Goal: Task Accomplishment & Management: Manage account settings

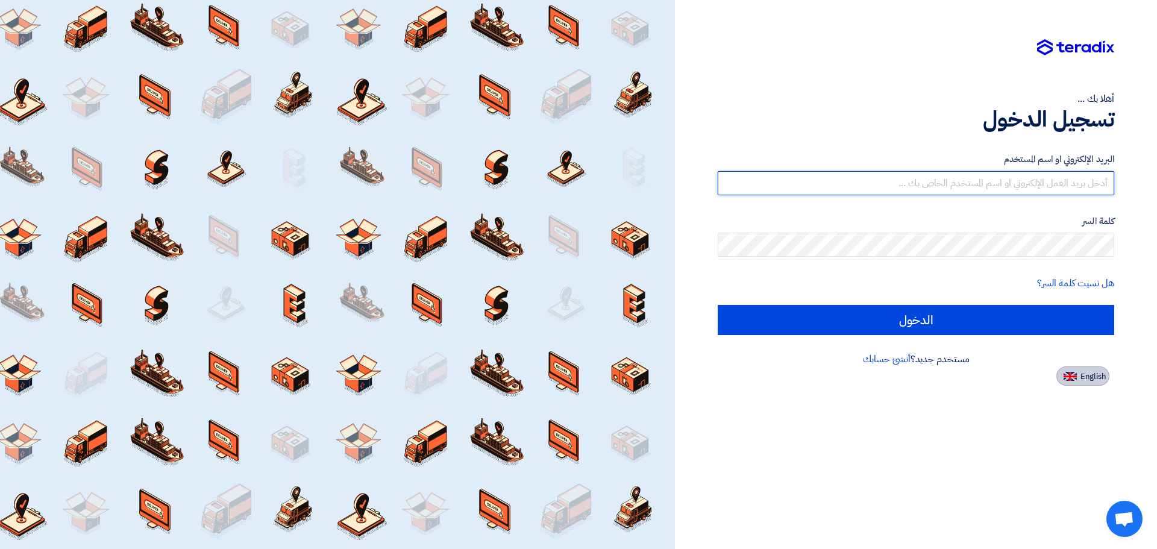
type input "[EMAIL_ADDRESS][DOMAIN_NAME]"
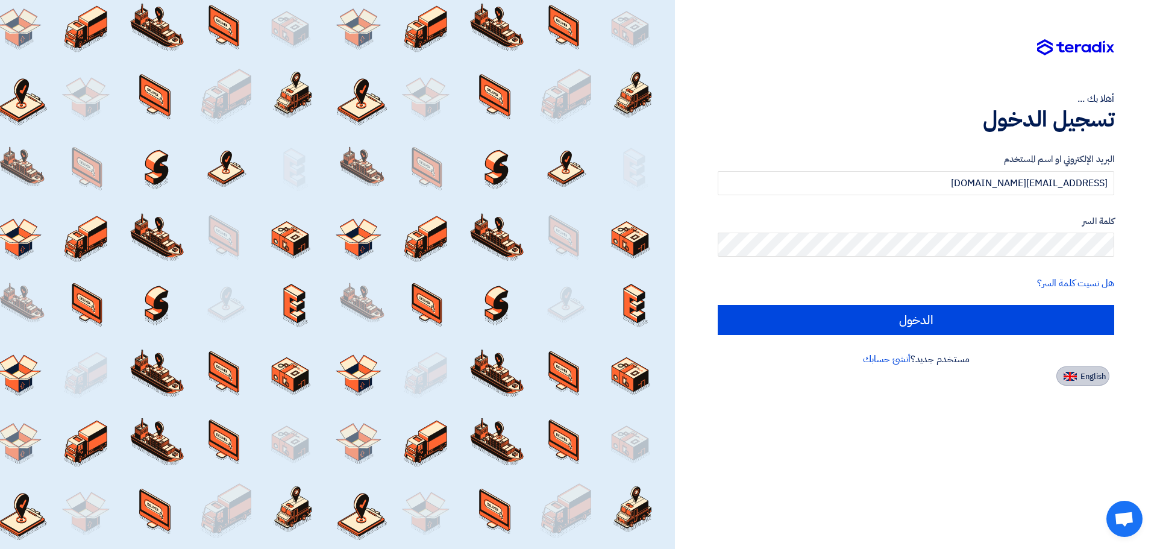
click at [1091, 384] on button "English" at bounding box center [1082, 375] width 53 height 19
type input "Sign in"
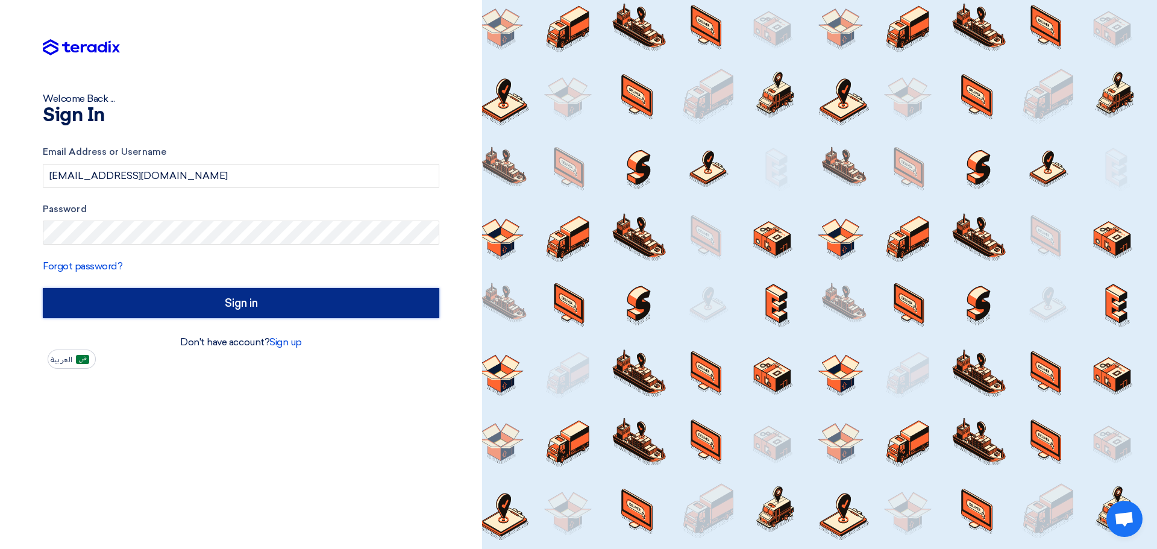
click at [216, 307] on input "Sign in" at bounding box center [241, 303] width 396 height 30
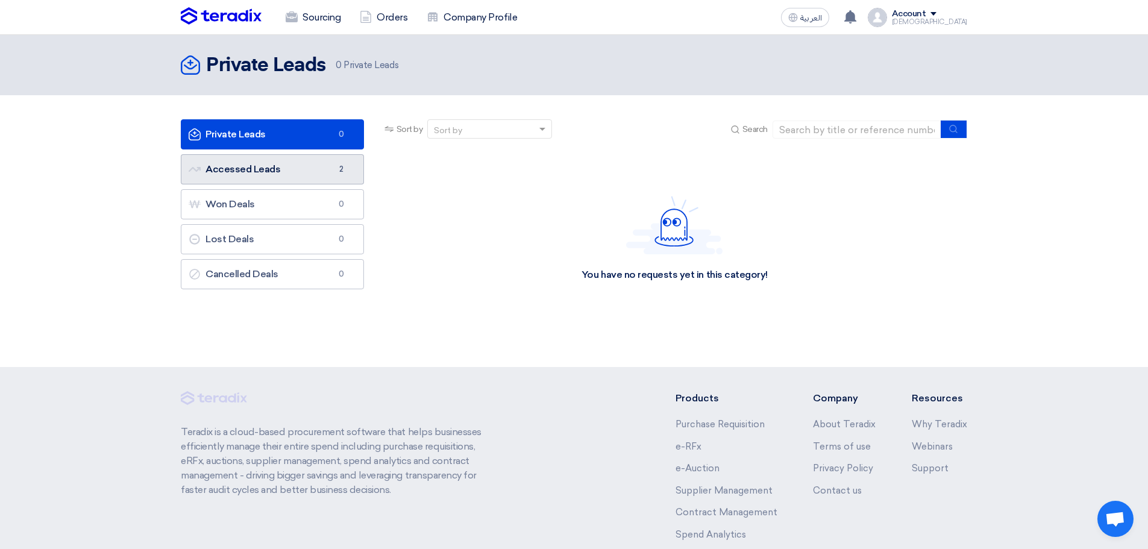
click at [277, 168] on link "Accessed Leads Accessed Leads 2" at bounding box center [272, 169] width 183 height 30
